Goal: Ask a question

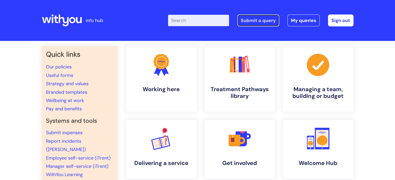
click at [247, 19] on link "Submit a query" at bounding box center [258, 21] width 42 height 12
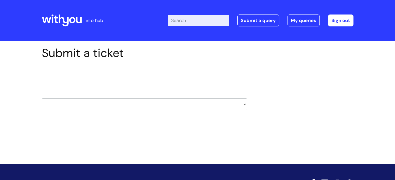
click at [87, 103] on select "HR / People IT and Support Clinical Drug Alerts Finance Accounts Data Support T…" at bounding box center [144, 105] width 205 height 12
select select "learning_and_development"
click at [42, 99] on select "HR / People IT and Support Clinical Drug Alerts Finance Accounts Data Support T…" at bounding box center [144, 105] width 205 height 12
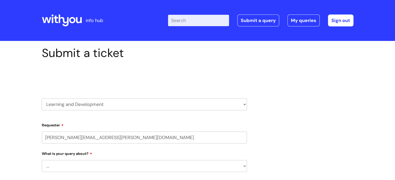
select select "80004157222"
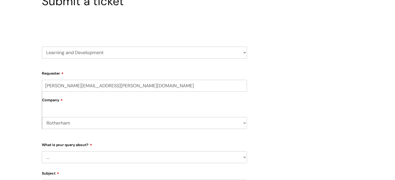
scroll to position [26, 0]
